Goal: Task Accomplishment & Management: Use online tool/utility

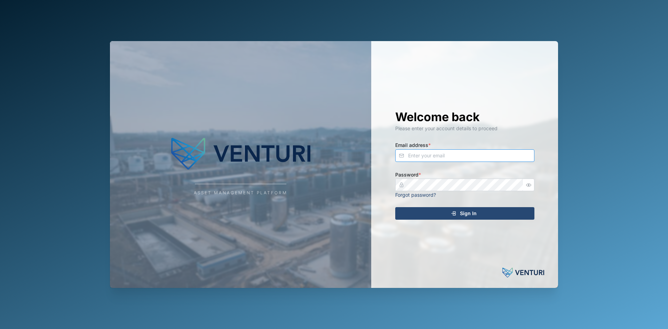
click at [448, 159] on input "Email address *" at bounding box center [464, 155] width 139 height 13
type input "sam.gopez@venturi.io"
click at [395, 207] on button "Sign In" at bounding box center [464, 213] width 139 height 13
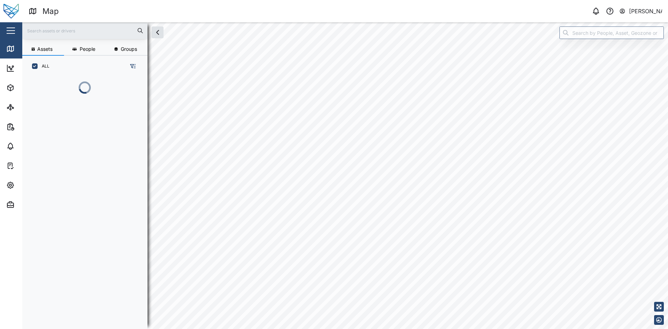
scroll to position [244, 109]
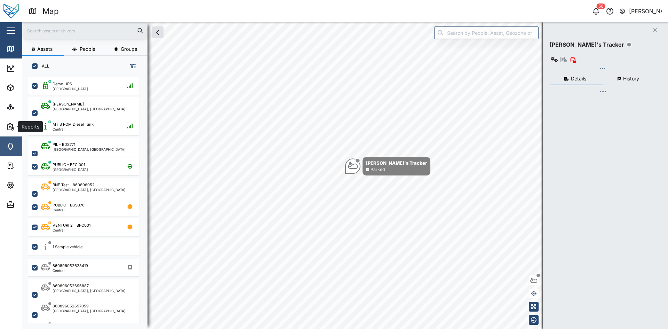
checkbox input "true"
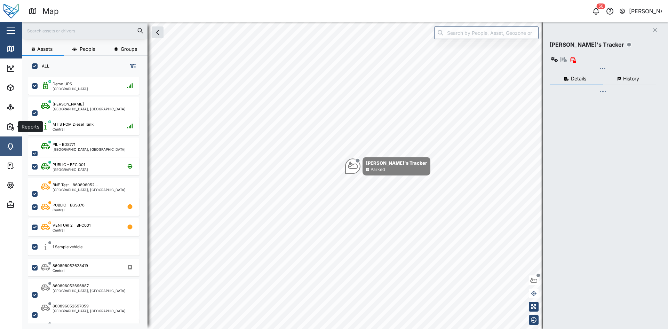
checkbox input "true"
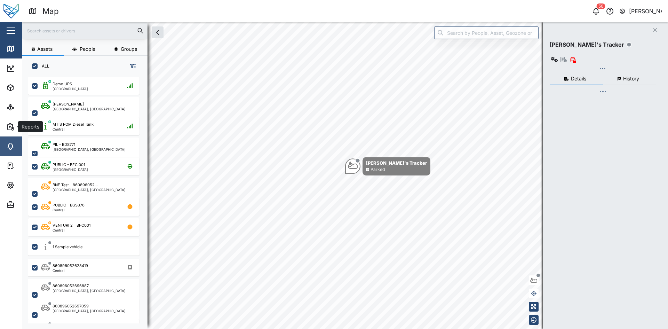
checkbox input "true"
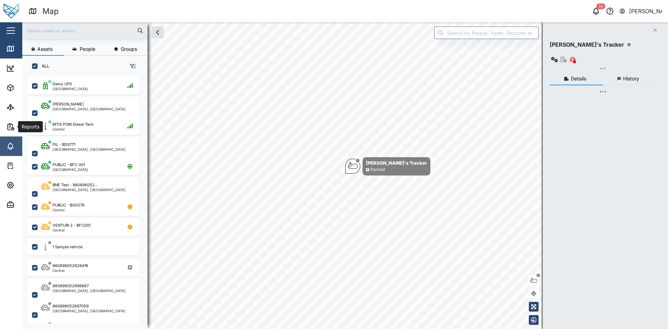
checkbox input "true"
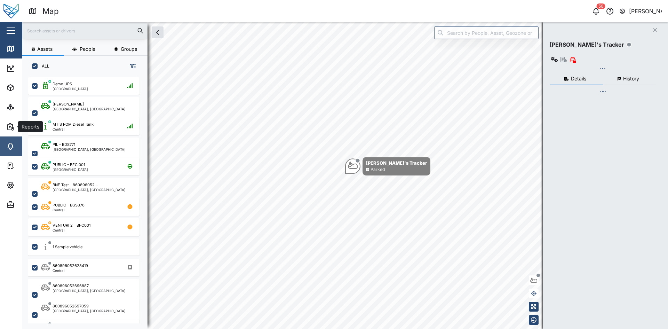
checkbox input "true"
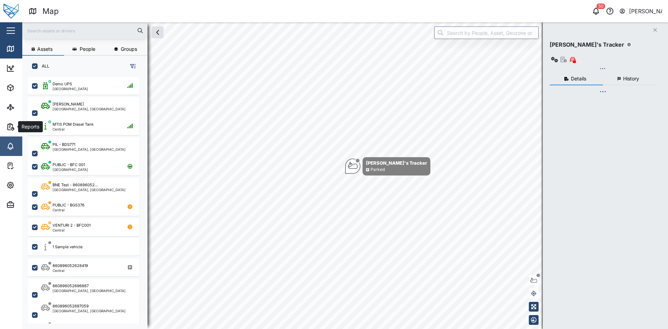
checkbox input "true"
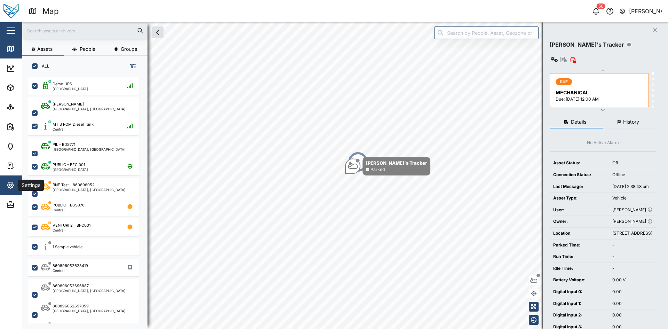
click at [8, 177] on span "Settings" at bounding box center [37, 184] width 63 height 19
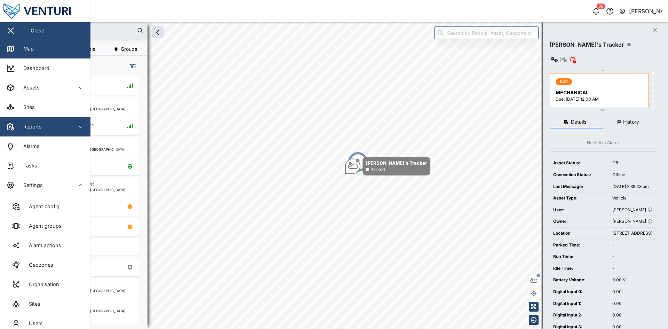
click at [32, 130] on div "Reports" at bounding box center [30, 127] width 24 height 8
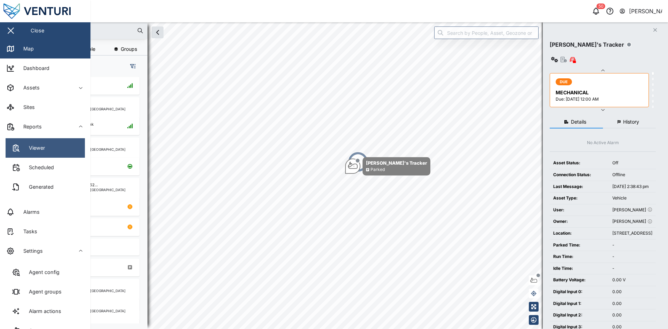
click at [35, 144] on div "Viewer" at bounding box center [34, 148] width 21 height 8
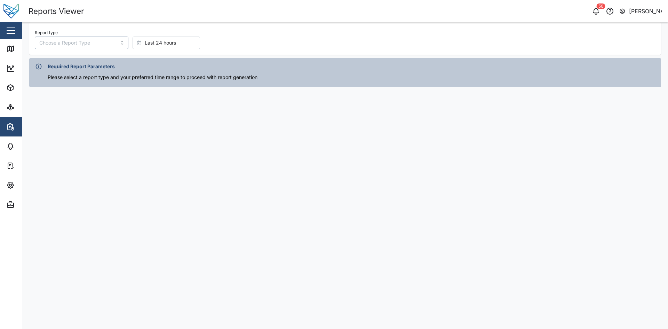
click at [98, 43] on input "Report type" at bounding box center [82, 43] width 94 height 13
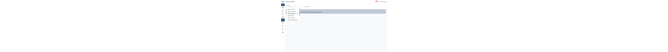
scroll to position [44, 0]
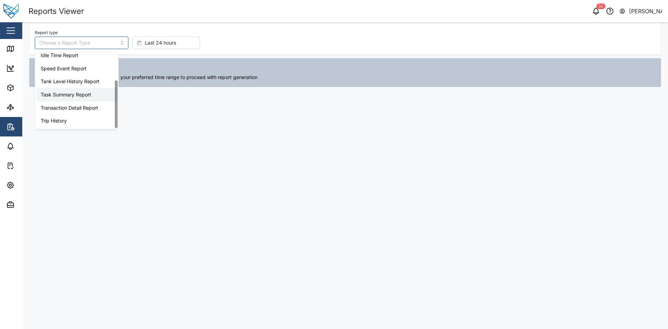
click at [346, 34] on div "Report type Last 24 hours" at bounding box center [345, 38] width 621 height 21
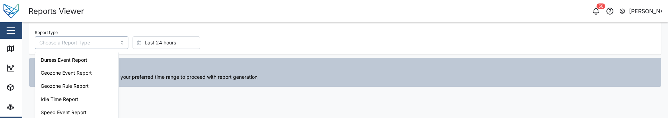
click at [57, 45] on input "Report type" at bounding box center [82, 43] width 94 height 13
type input "Duress Event Report"
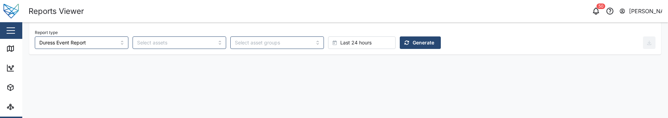
click at [413, 39] on span "Generate" at bounding box center [424, 43] width 22 height 12
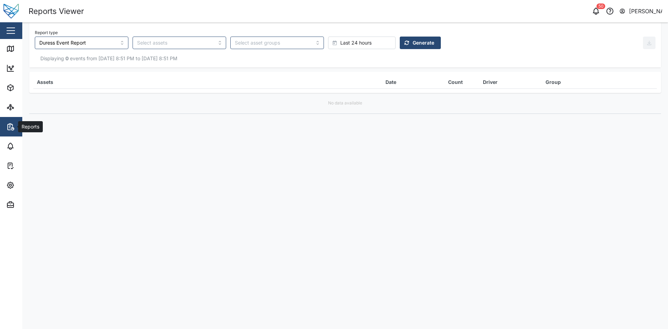
click at [6, 52] on button "Reports" at bounding box center [45, 126] width 90 height 19
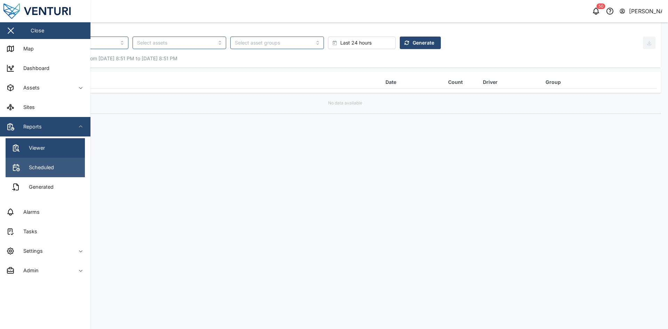
click at [36, 52] on link "Scheduled" at bounding box center [45, 167] width 79 height 19
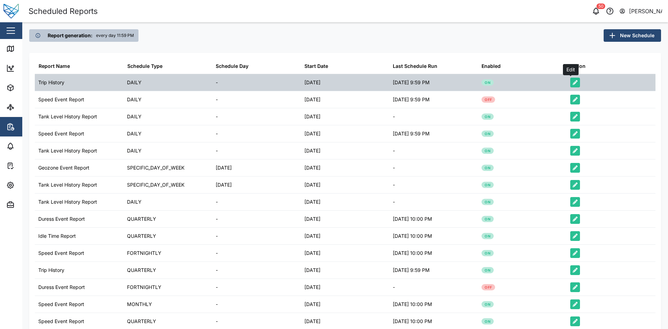
click at [574, 52] on button "button" at bounding box center [575, 83] width 10 height 10
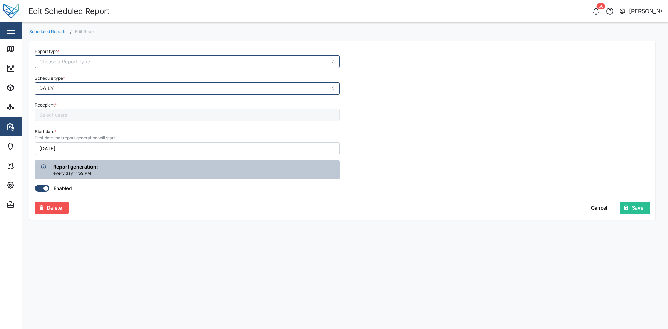
type input "Trip History"
click at [8, 118] on icon "button" at bounding box center [9, 127] width 3 height 6
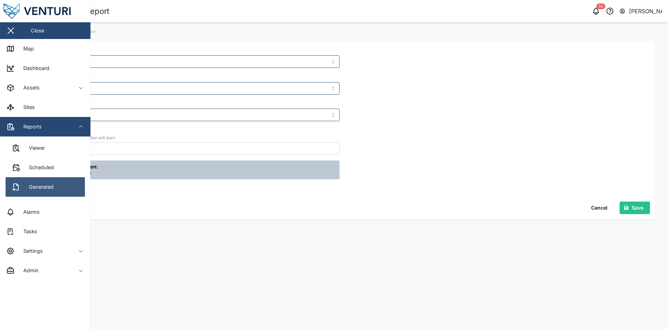
click at [43, 118] on link "Generated" at bounding box center [45, 186] width 79 height 19
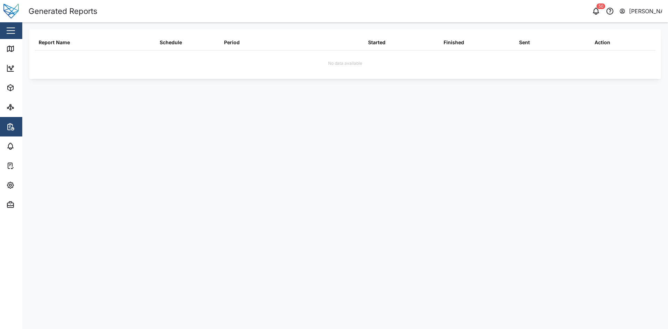
click at [301, 106] on main "Report Name Schedule Period Started Finished Sent Action No data available" at bounding box center [345, 175] width 646 height 306
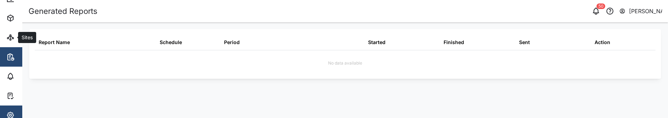
scroll to position [96, 0]
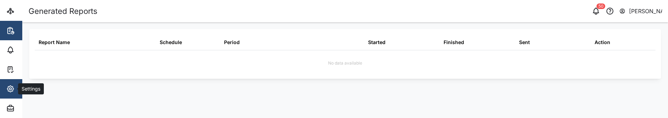
click at [13, 84] on span "Settings" at bounding box center [37, 88] width 63 height 19
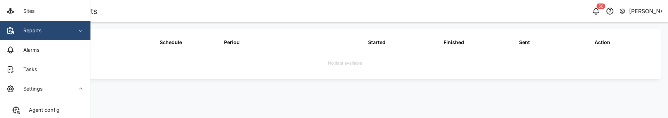
scroll to position [131, 0]
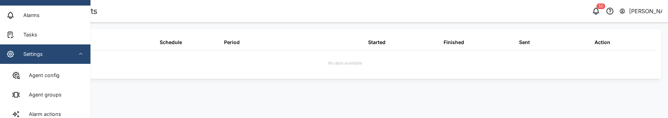
click at [48, 53] on div "Settings" at bounding box center [37, 54] width 63 height 8
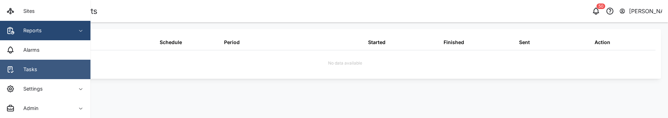
scroll to position [26, 0]
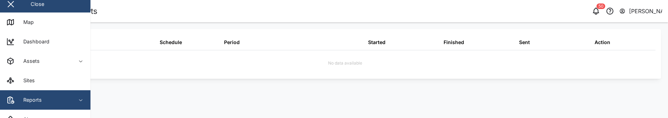
click at [63, 101] on div "Reports" at bounding box center [37, 100] width 63 height 8
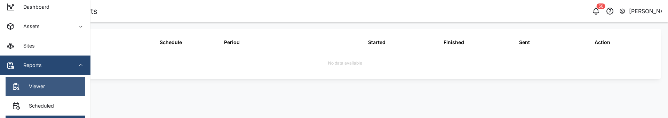
click at [50, 82] on link "Viewer" at bounding box center [45, 86] width 79 height 19
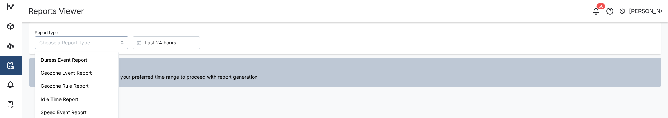
click at [65, 37] on input "Report type" at bounding box center [82, 43] width 94 height 13
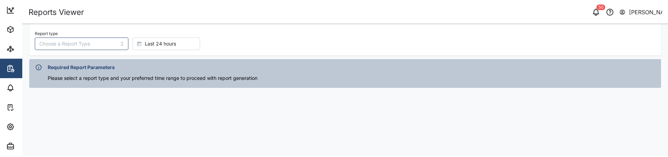
scroll to position [57, 0]
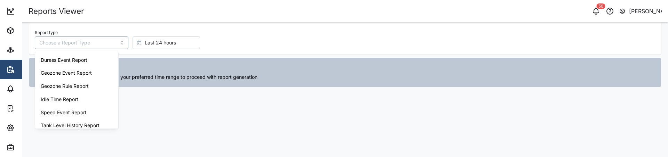
click at [87, 38] on input "Report type" at bounding box center [82, 43] width 94 height 13
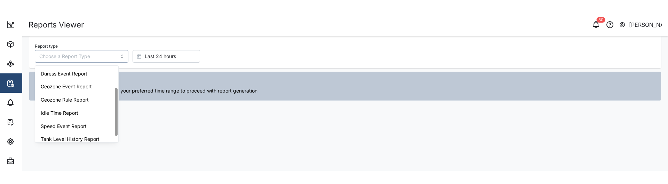
scroll to position [44, 0]
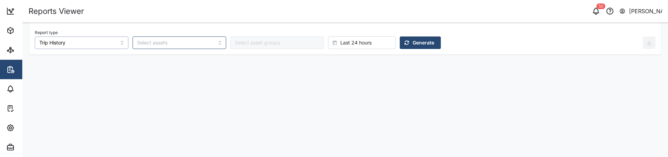
type input "Trip History"
click at [413, 38] on span "Generate" at bounding box center [424, 43] width 22 height 12
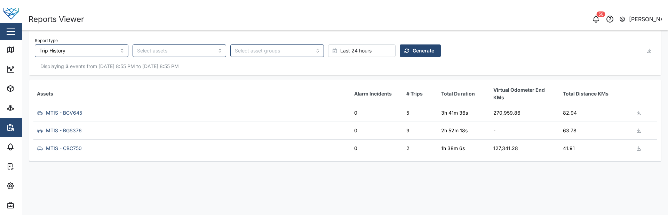
scroll to position [0, 0]
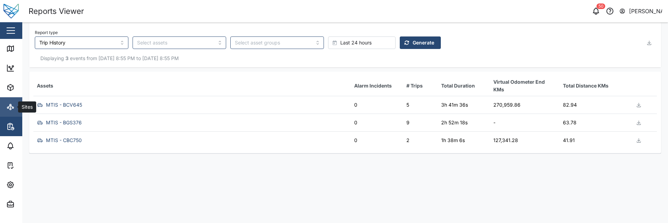
click at [12, 117] on link "Sites" at bounding box center [45, 106] width 90 height 19
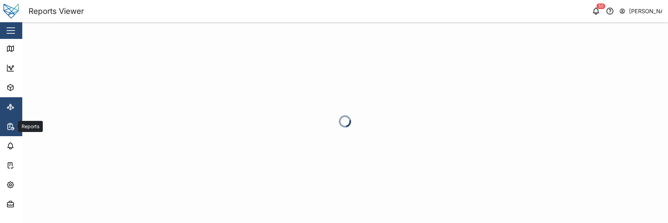
click at [12, 121] on span "Reports" at bounding box center [37, 126] width 63 height 19
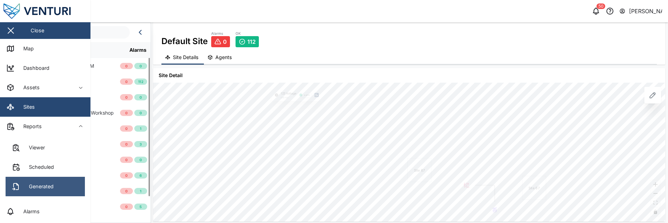
click at [22, 191] on div "Generated" at bounding box center [33, 187] width 42 height 8
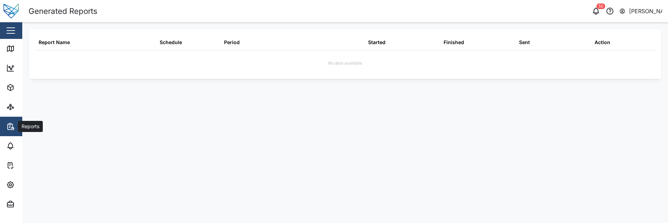
click at [11, 136] on span "Reports" at bounding box center [37, 126] width 63 height 19
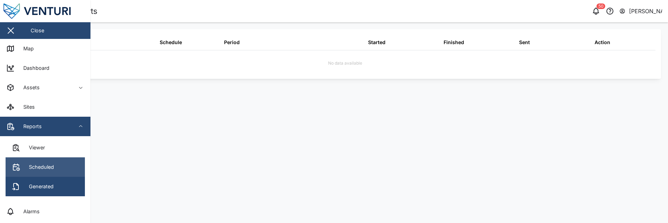
click at [27, 162] on link "Scheduled" at bounding box center [45, 167] width 79 height 19
